Goal: Contribute content

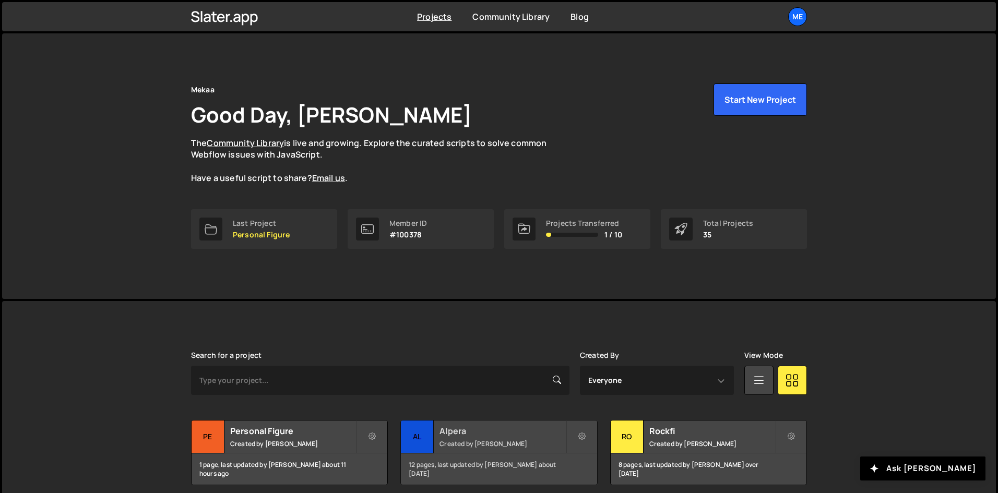
click at [508, 458] on div "12 pages, last updated by [PERSON_NAME] about [DATE]" at bounding box center [499, 468] width 196 height 31
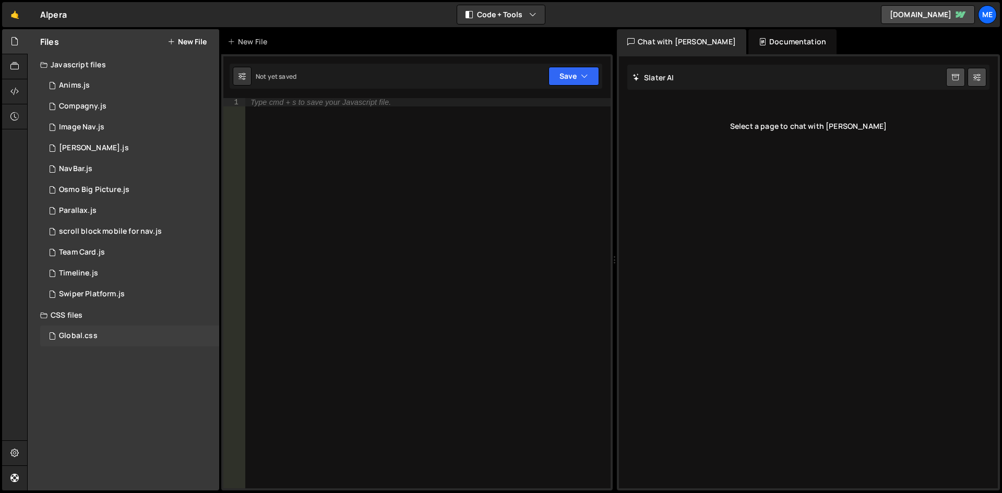
click at [65, 327] on div "Global.css 0" at bounding box center [129, 336] width 179 height 21
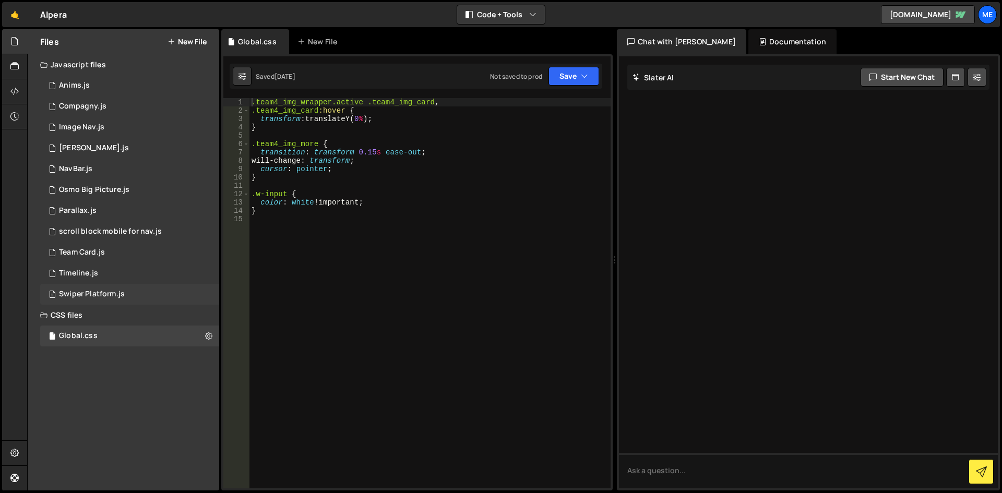
click at [82, 286] on div "1 Swiper Platform.js 0" at bounding box center [129, 294] width 179 height 21
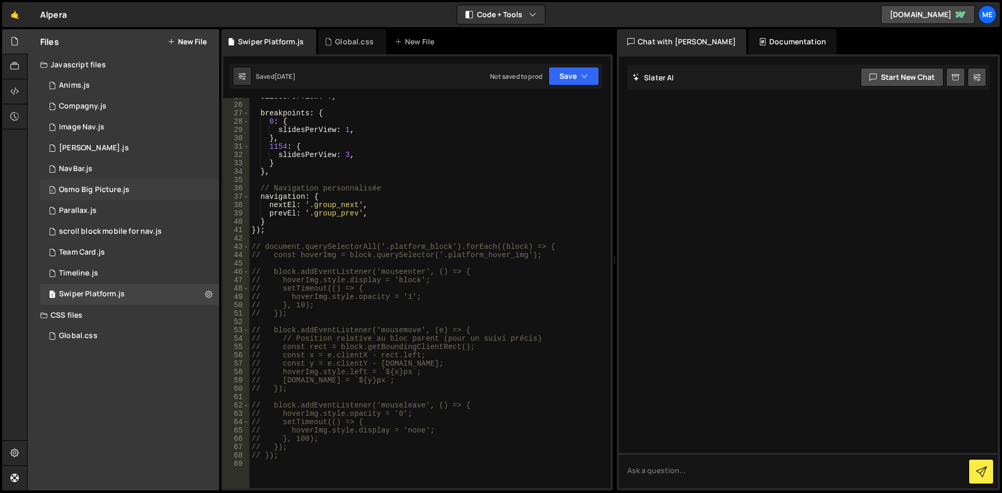
scroll to position [206, 0]
click at [100, 101] on div "1 Compagny.js 0" at bounding box center [129, 106] width 179 height 21
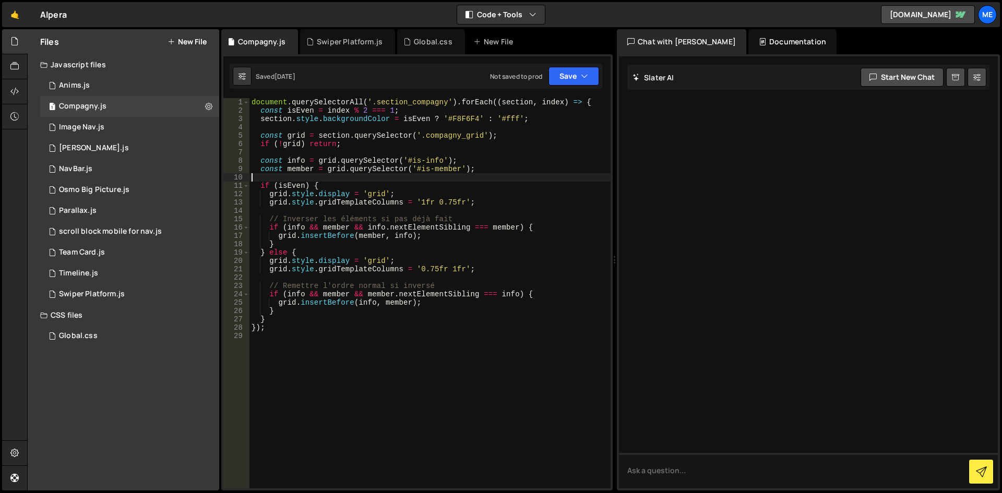
click at [288, 177] on div "document . querySelectorAll ( '.section_compagny' ) . forEach (( section , inde…" at bounding box center [429, 301] width 361 height 407
click at [487, 288] on div "document . querySelectorAll ( '.section_compagny' ) . forEach (( section , inde…" at bounding box center [429, 301] width 361 height 407
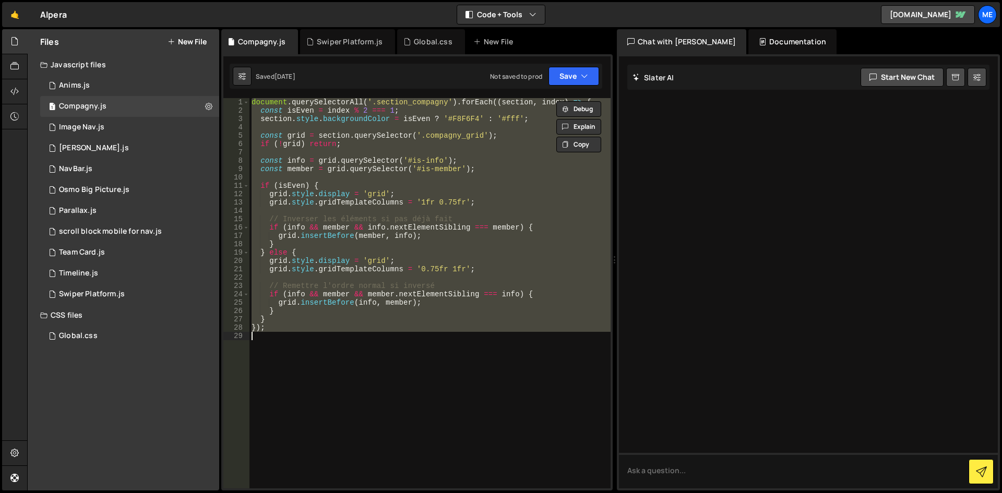
click at [435, 248] on div "document . querySelectorAll ( '.section_compagny' ) . forEach (( section , inde…" at bounding box center [429, 293] width 361 height 390
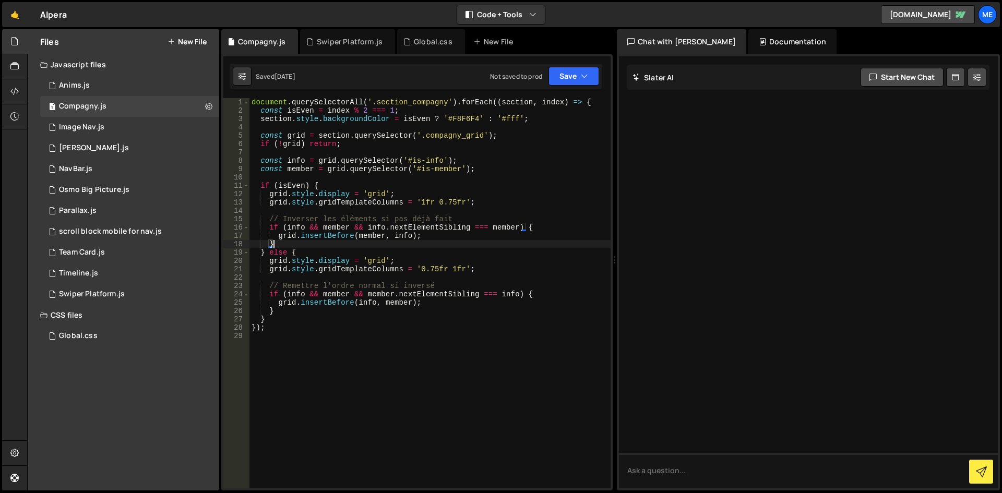
type textarea "});"
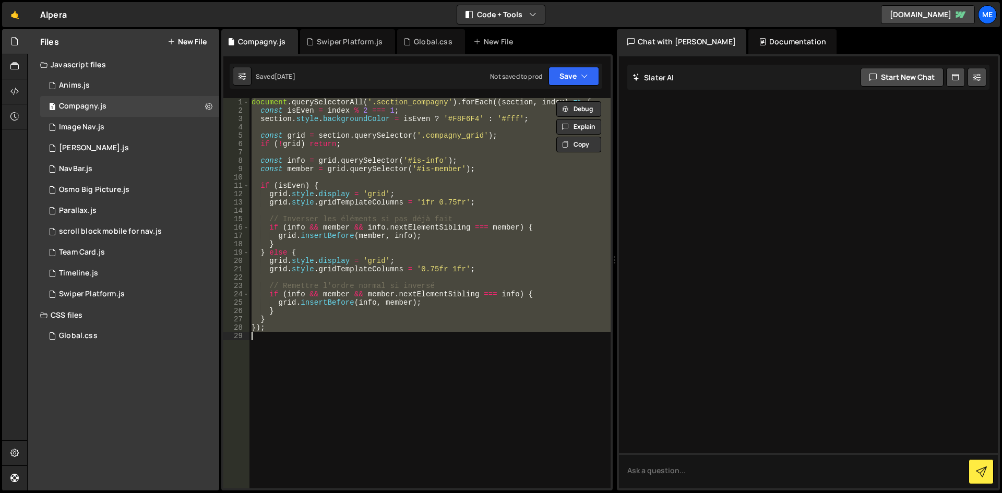
paste textarea
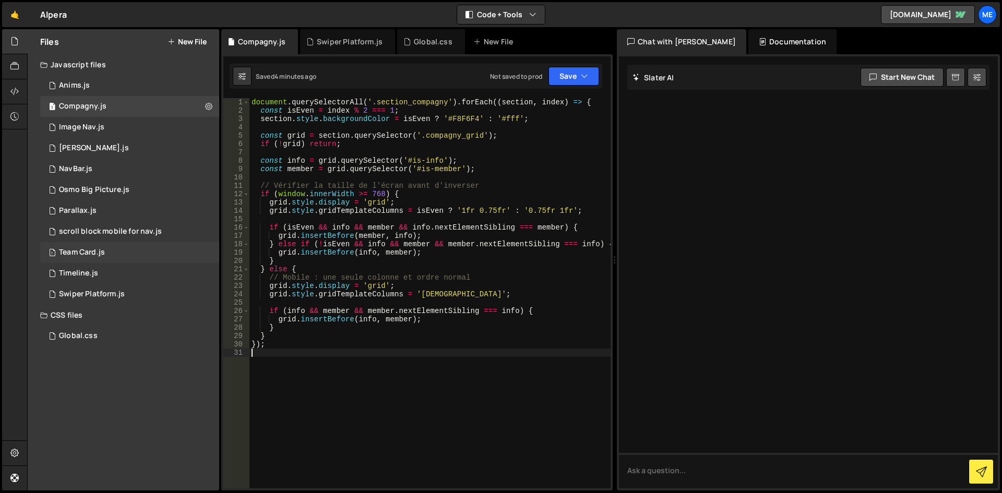
click at [117, 257] on div "1 Team Card.js 0" at bounding box center [129, 252] width 179 height 21
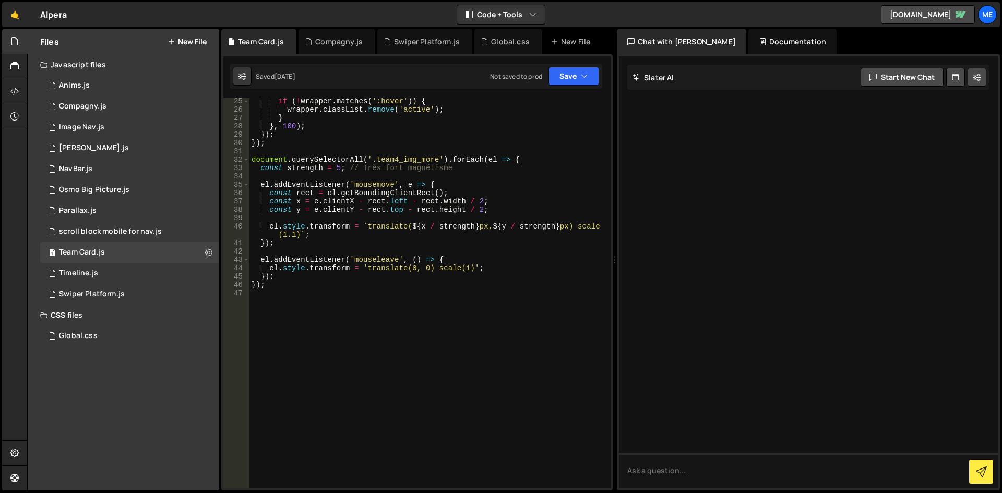
scroll to position [0, 0]
